Goal: Task Accomplishment & Management: Manage account settings

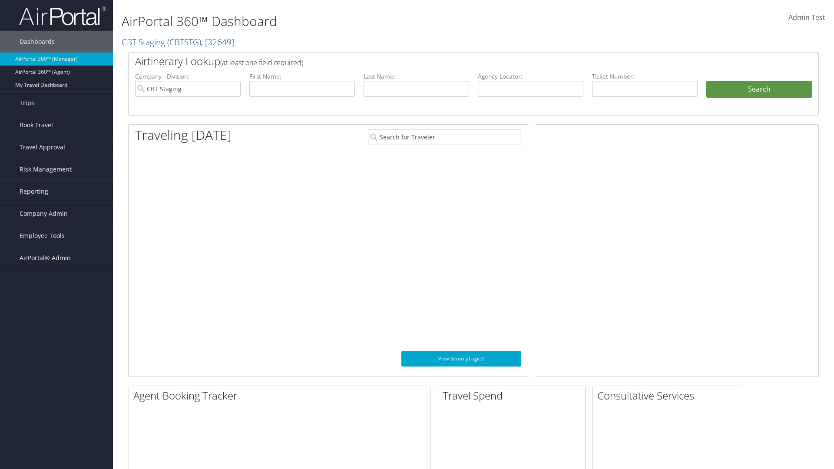
click at [56, 258] on span "AirPortal® Admin" at bounding box center [45, 258] width 51 height 22
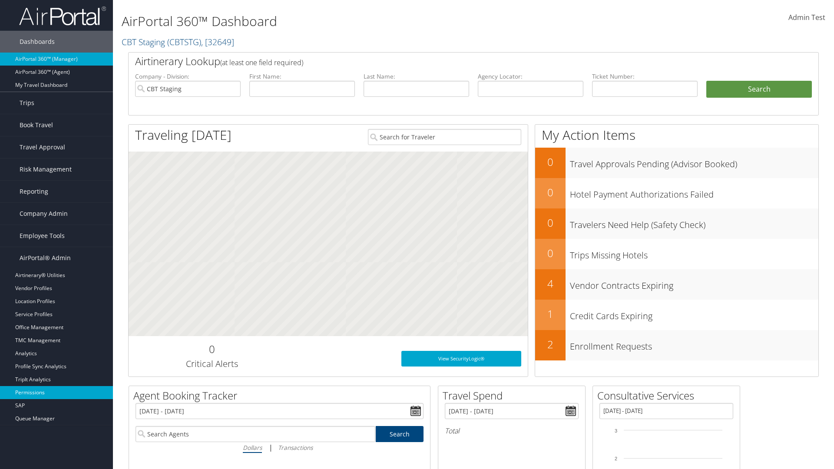
click at [56, 393] on link "Permissions" at bounding box center [56, 392] width 113 height 13
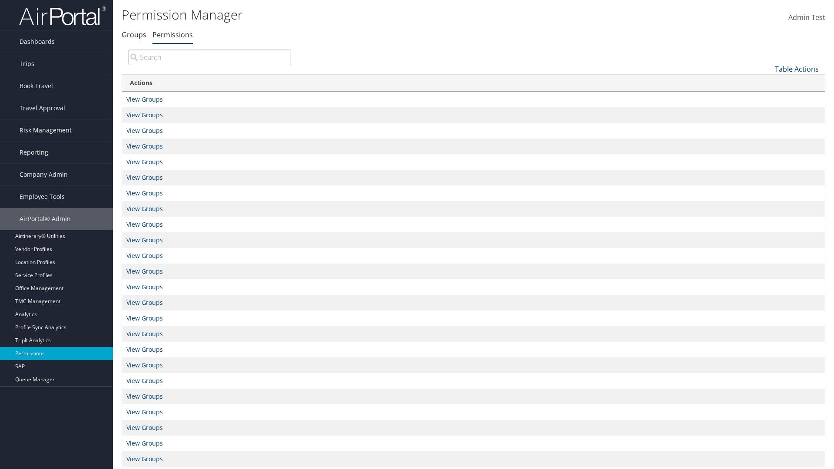
click at [797, 69] on link "Table Actions" at bounding box center [797, 69] width 44 height 10
